Goal: Information Seeking & Learning: Learn about a topic

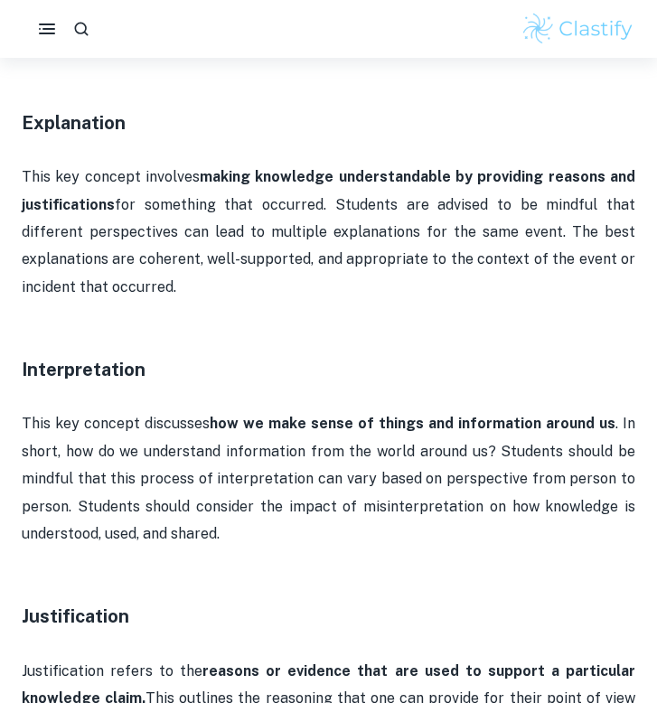
scroll to position [1894, 0]
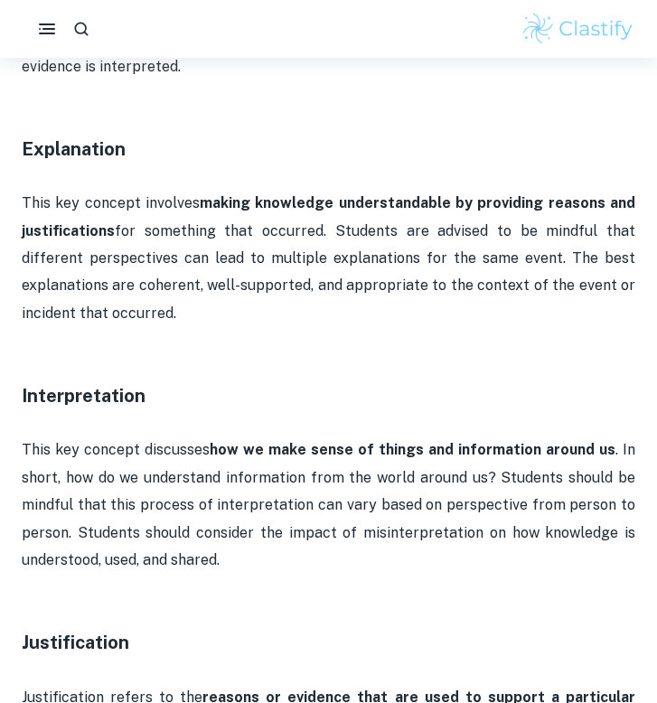
click at [388, 203] on p "This key concept involves making knowledge understandable by providing reasons …" at bounding box center [329, 258] width 614 height 137
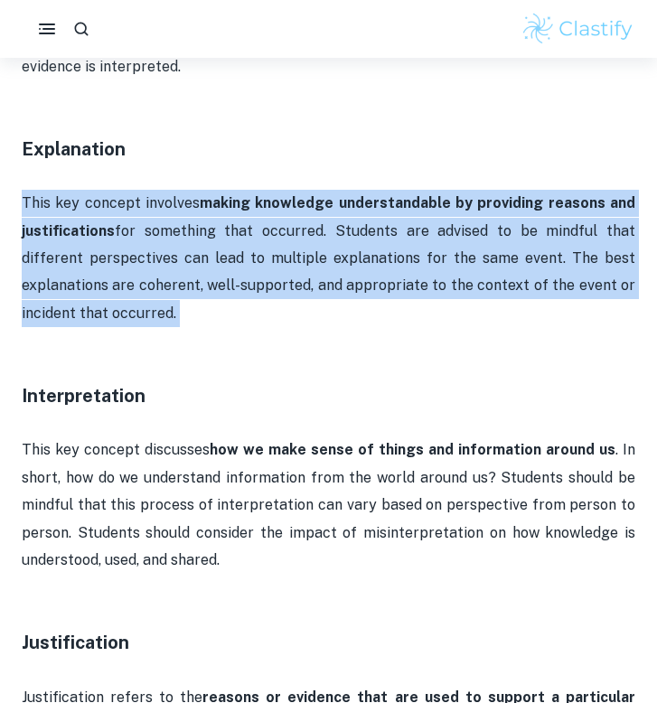
click at [388, 203] on p "This key concept involves making knowledge understandable by providing reasons …" at bounding box center [329, 258] width 614 height 137
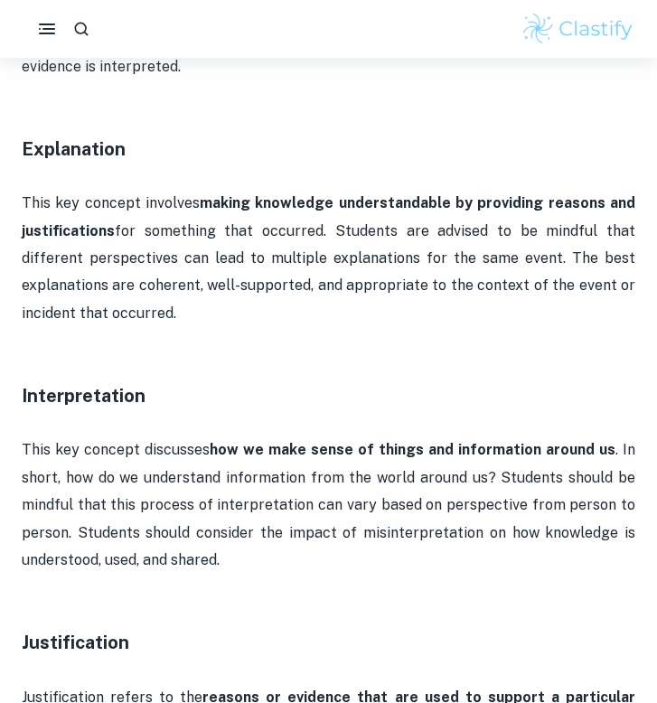
click at [530, 327] on p at bounding box center [329, 340] width 614 height 27
drag, startPoint x: 492, startPoint y: 286, endPoint x: 473, endPoint y: 181, distance: 106.6
click at [473, 190] on p "This key concept involves making knowledge understandable by providing reasons …" at bounding box center [329, 258] width 614 height 137
click at [473, 194] on strong "making knowledge understandable by providing reasons and justifications" at bounding box center [329, 216] width 614 height 44
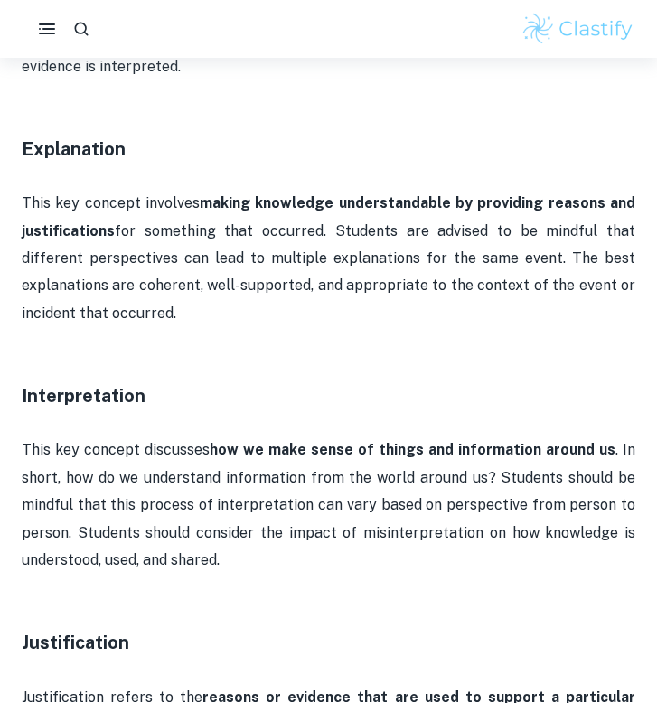
click at [473, 194] on strong "making knowledge understandable by providing reasons and justifications" at bounding box center [329, 216] width 614 height 44
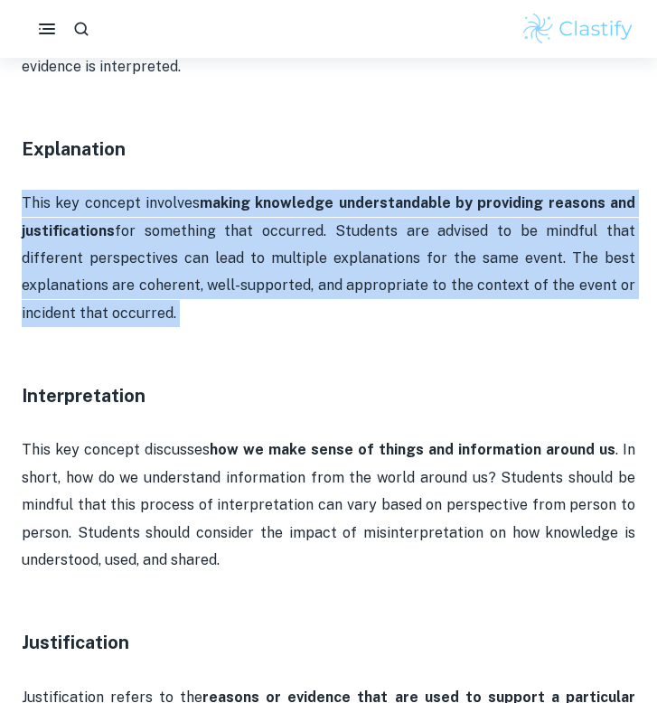
click at [473, 194] on strong "making knowledge understandable by providing reasons and justifications" at bounding box center [329, 216] width 614 height 44
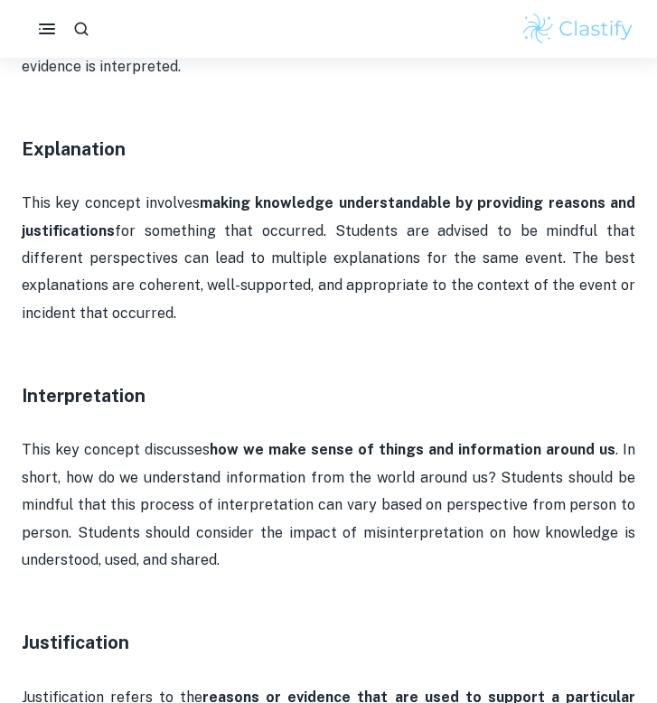
click at [473, 194] on strong "making knowledge understandable by providing reasons and justifications" at bounding box center [329, 216] width 614 height 44
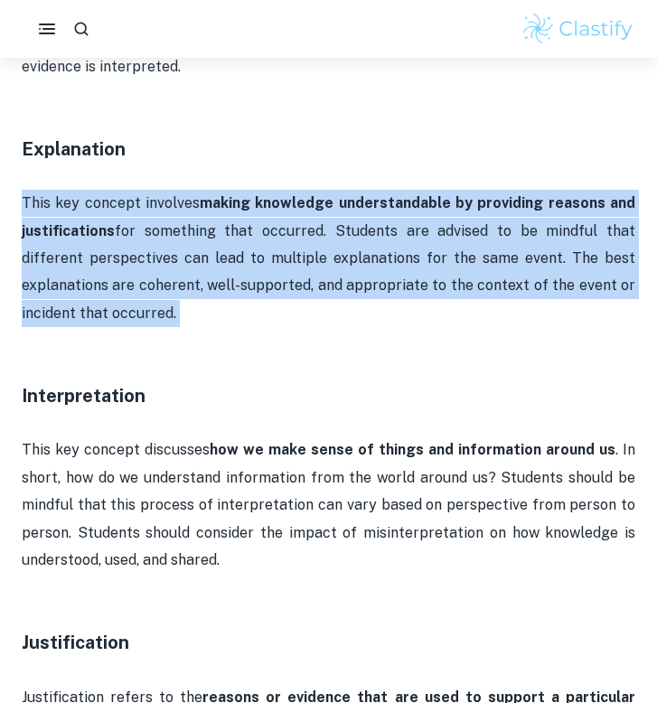
click at [473, 194] on strong "making knowledge understandable by providing reasons and justifications" at bounding box center [329, 216] width 614 height 44
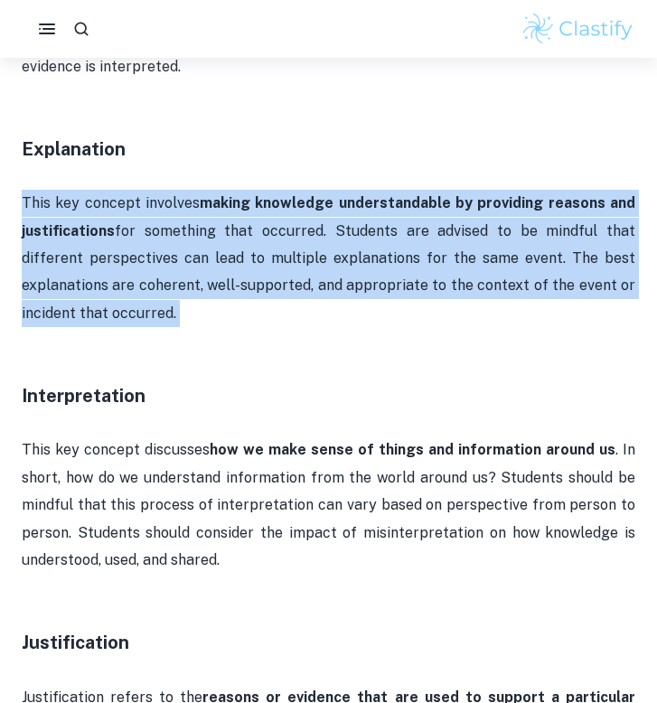
click at [473, 194] on strong "making knowledge understandable by providing reasons and justifications" at bounding box center [329, 216] width 614 height 44
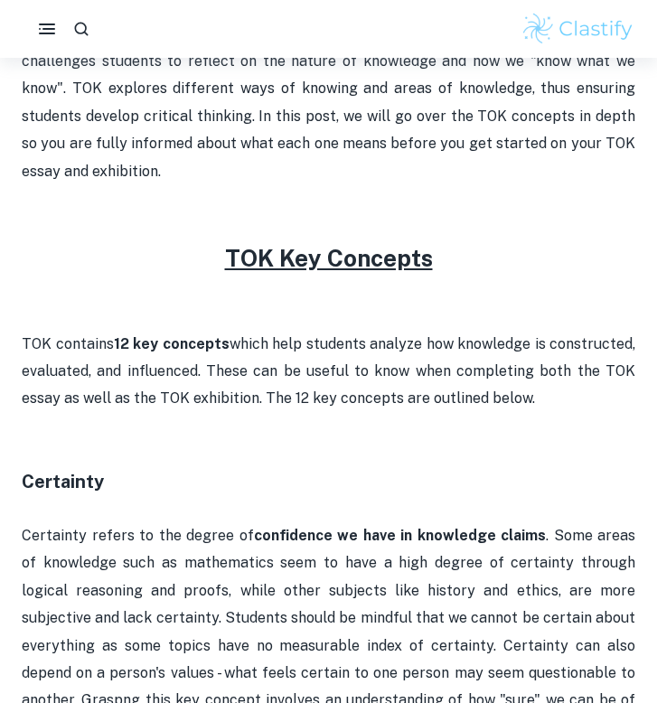
scroll to position [606, 0]
